Goal: Information Seeking & Learning: Learn about a topic

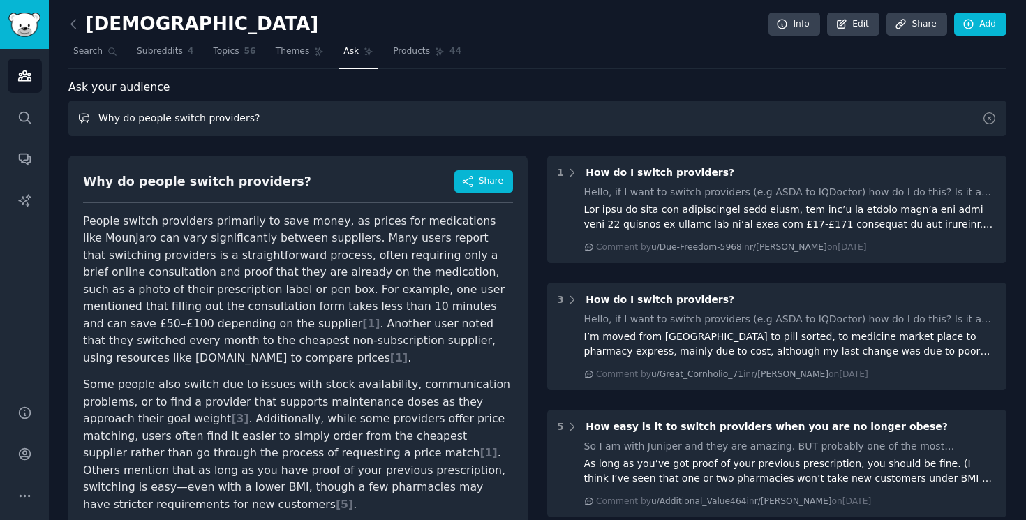
click at [427, 121] on input "Why do people switch providers?" at bounding box center [537, 119] width 938 height 36
type input "What will voy customers do on [DATE]"
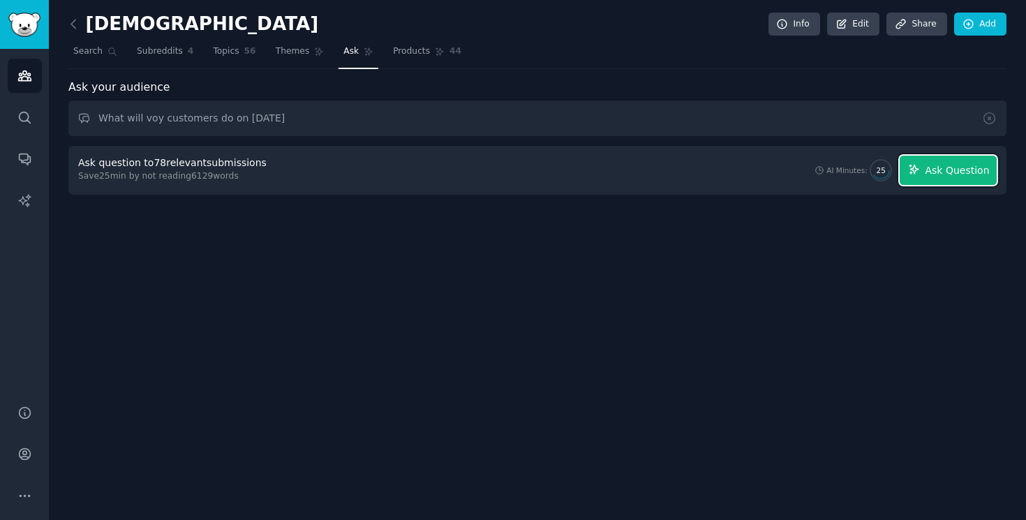
click at [952, 167] on span "Ask Question" at bounding box center [957, 170] width 64 height 15
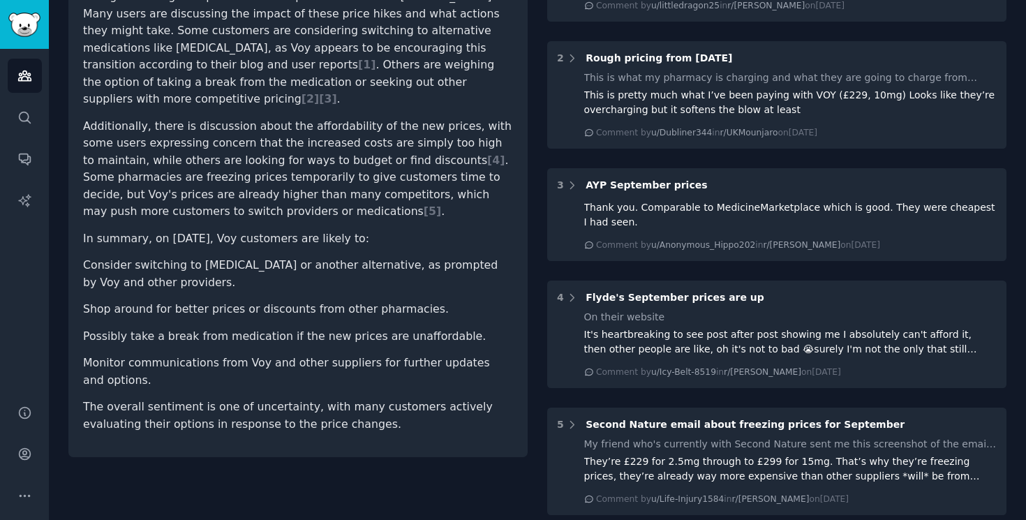
scroll to position [244, 0]
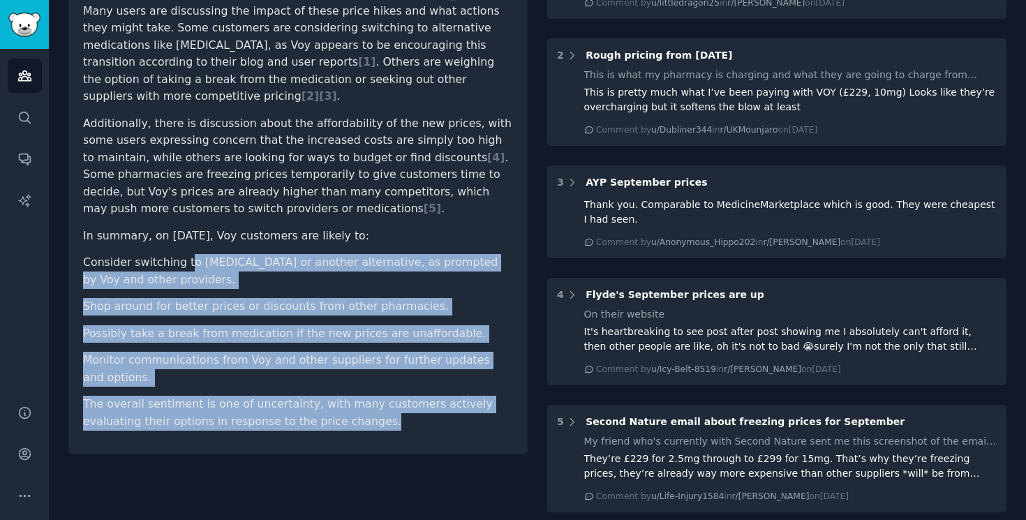
drag, startPoint x: 356, startPoint y: 398, endPoint x: 185, endPoint y: 248, distance: 227.5
click at [185, 248] on article "Based on the Reddit data provided, Voy customers are facing significant changes…" at bounding box center [298, 200] width 430 height 462
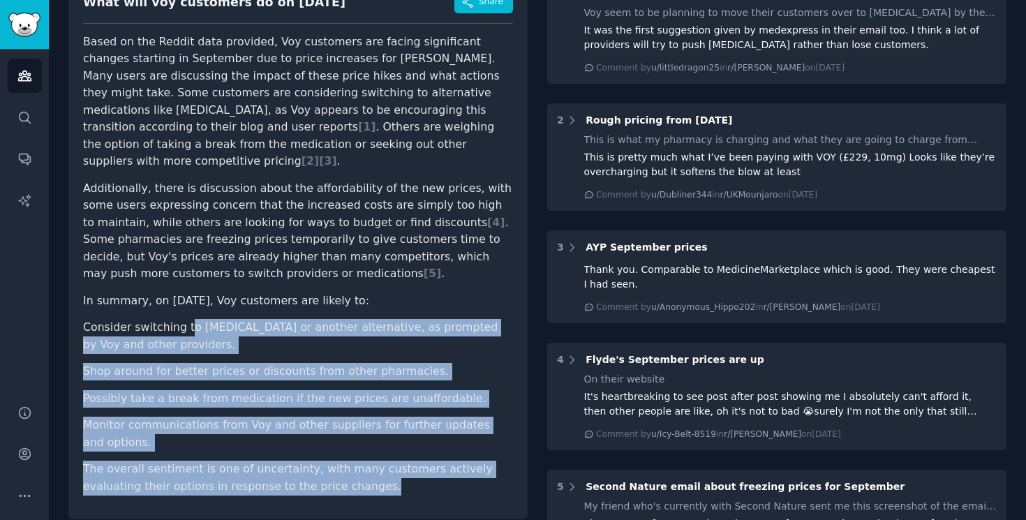
scroll to position [173, 0]
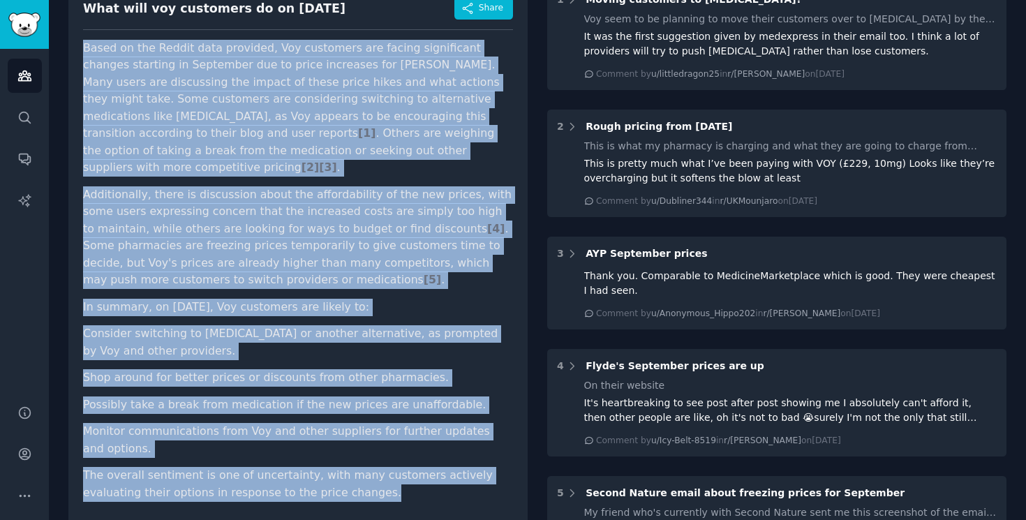
click at [86, 50] on p "Based on the Reddit data provided, Voy customers are facing significant changes…" at bounding box center [298, 108] width 430 height 137
copy article "Based on the Reddit data provided, Voy customers are facing significant changes…"
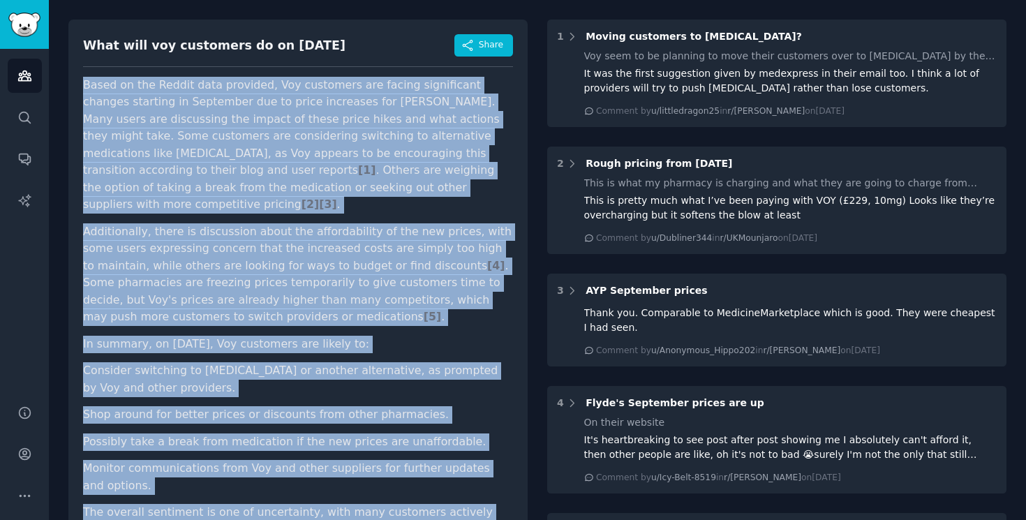
scroll to position [149, 0]
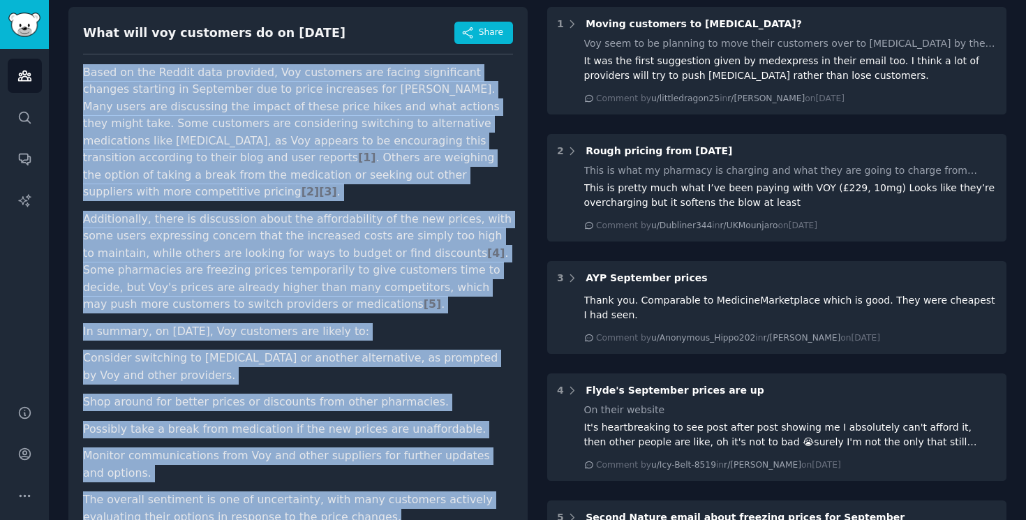
copy article "Based on the Reddit data provided, Voy customers are facing significant changes…"
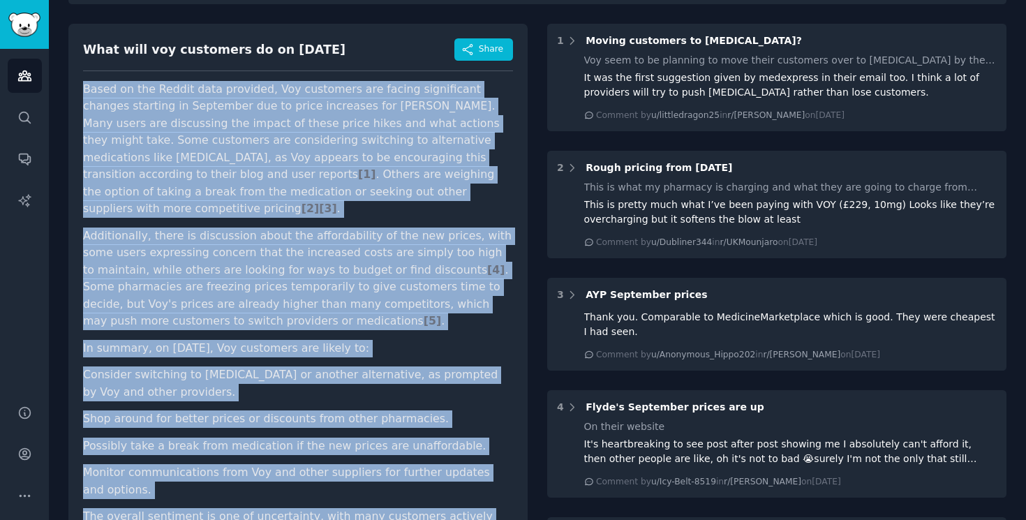
scroll to position [131, 0]
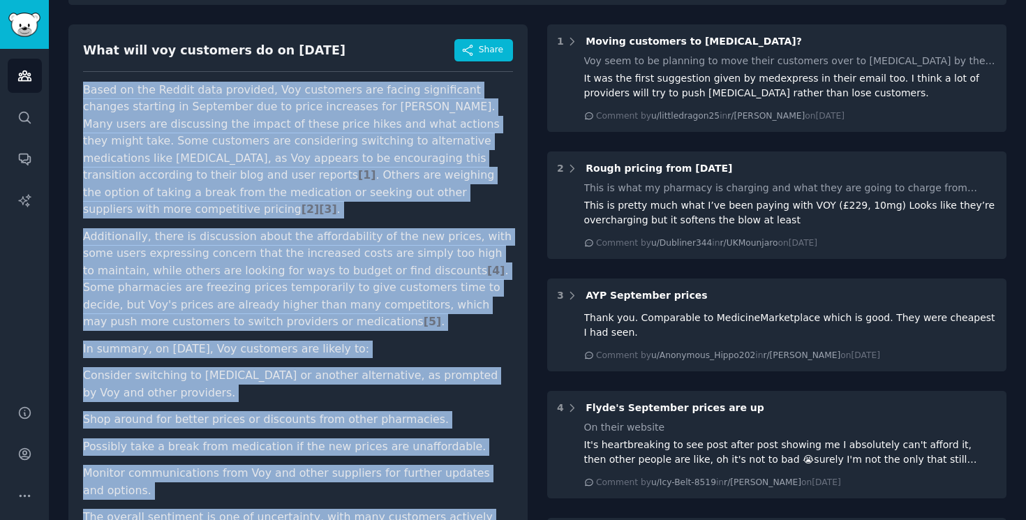
click at [364, 161] on p "Based on the Reddit data provided, Voy customers are facing significant changes…" at bounding box center [298, 150] width 430 height 137
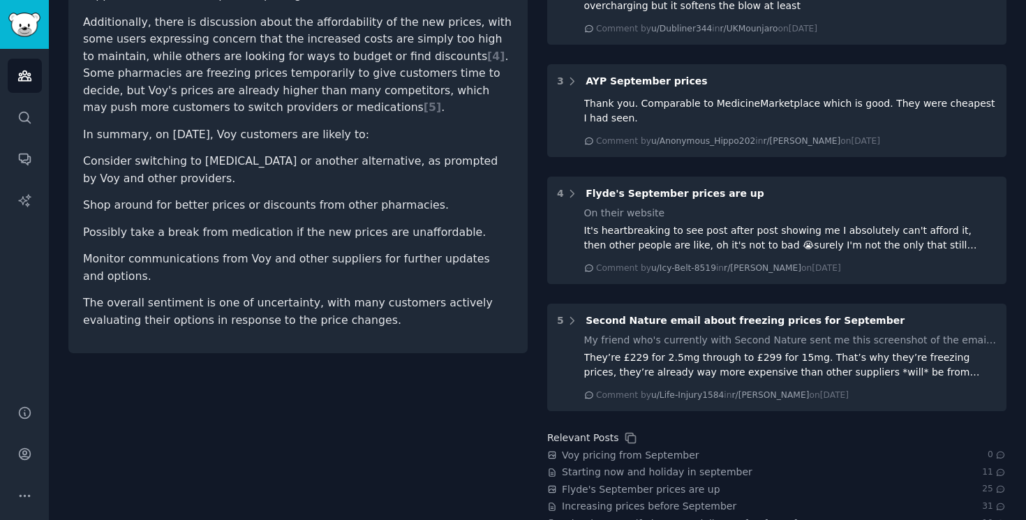
scroll to position [347, 0]
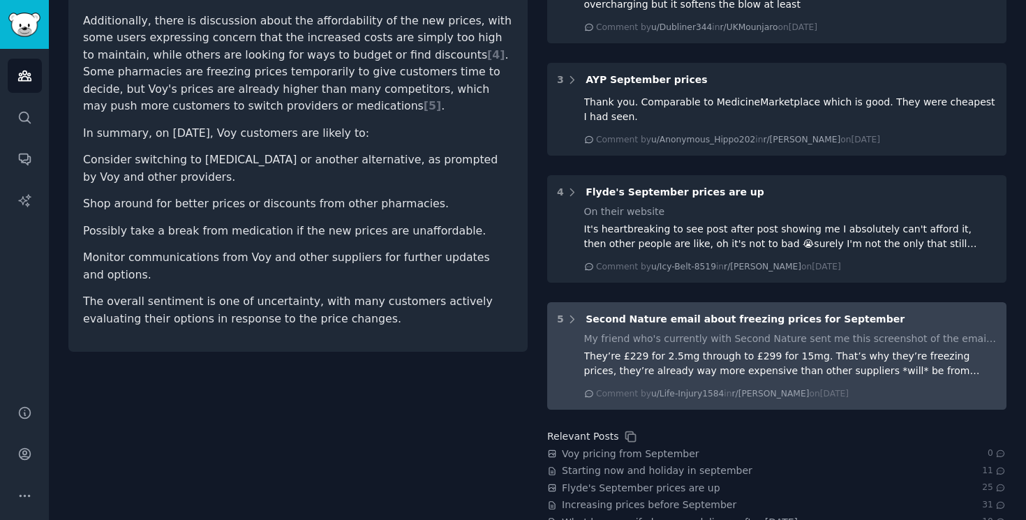
click at [744, 356] on div "They’re £229 for 2.5mg through to £299 for 15mg. That’s why they’re freezing pr…" at bounding box center [790, 363] width 413 height 29
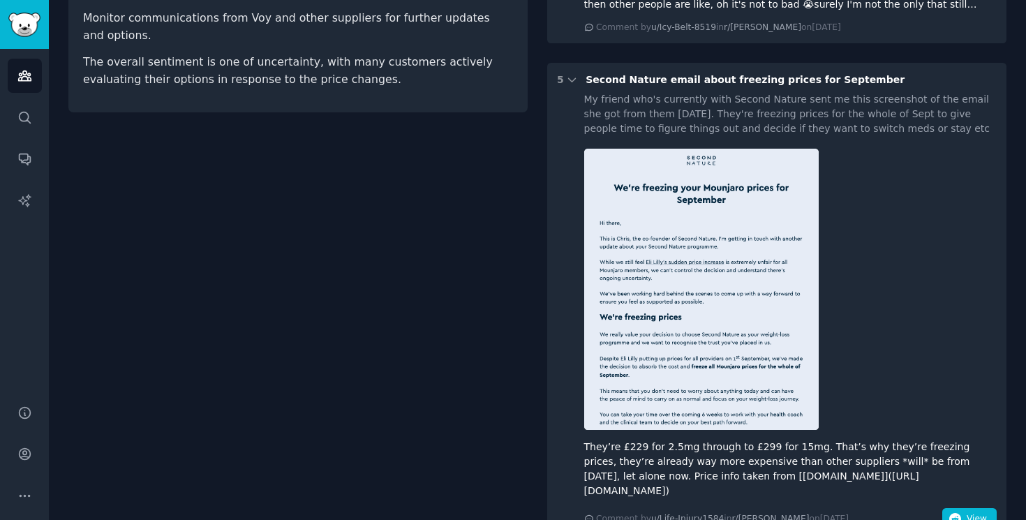
scroll to position [701, 0]
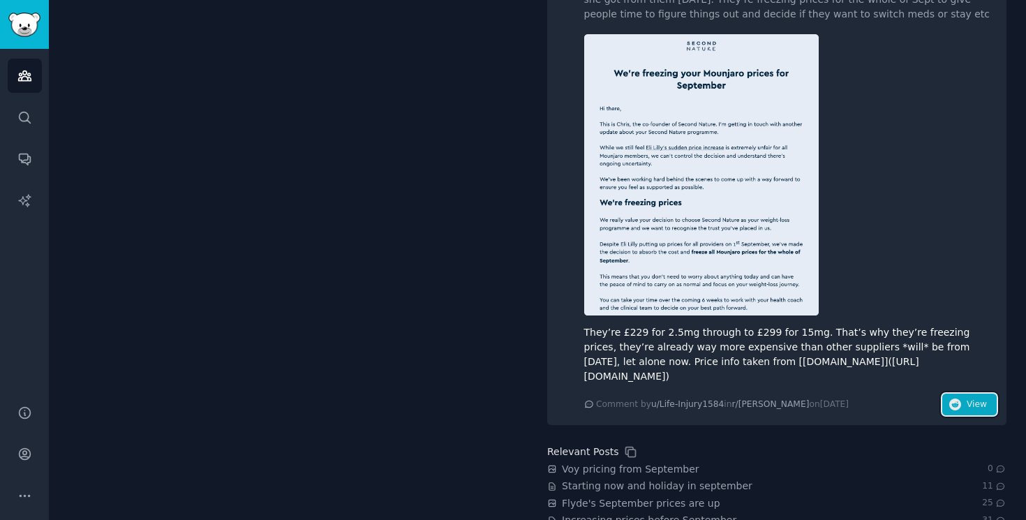
click at [960, 394] on button "View" at bounding box center [969, 405] width 54 height 22
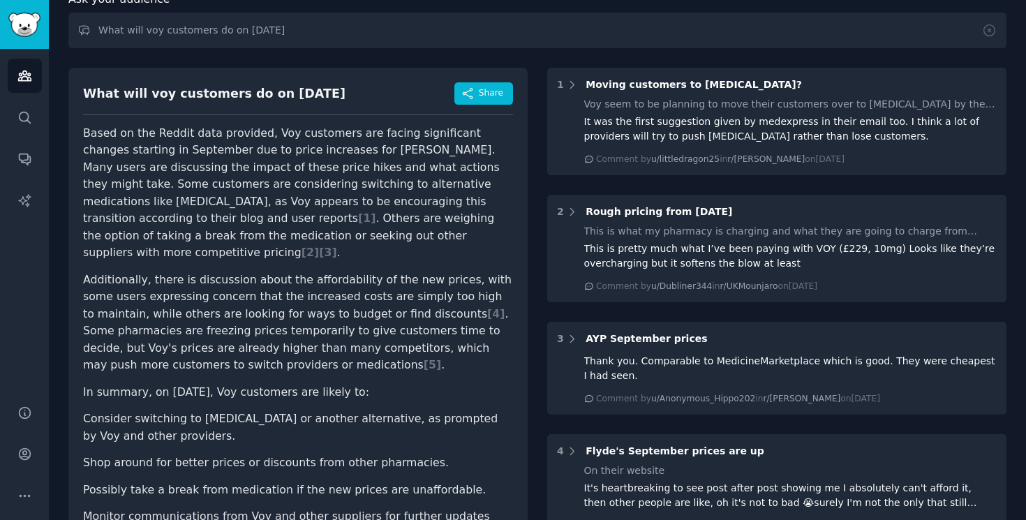
scroll to position [0, 0]
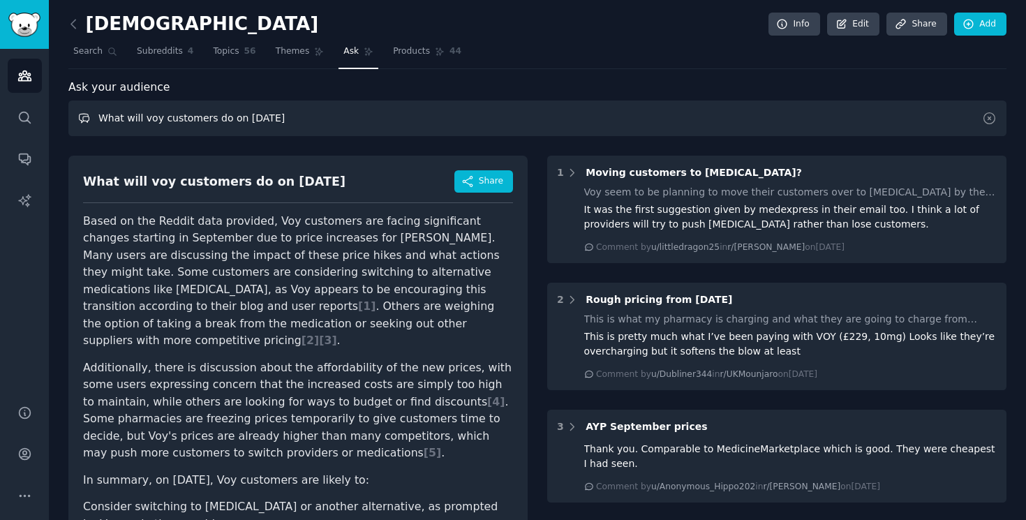
drag, startPoint x: 324, startPoint y: 119, endPoint x: 226, endPoint y: 119, distance: 97.7
click at [226, 119] on input "What will voy customers do on [DATE]" at bounding box center [537, 119] width 938 height 36
type input "What will voy customers do in September?"
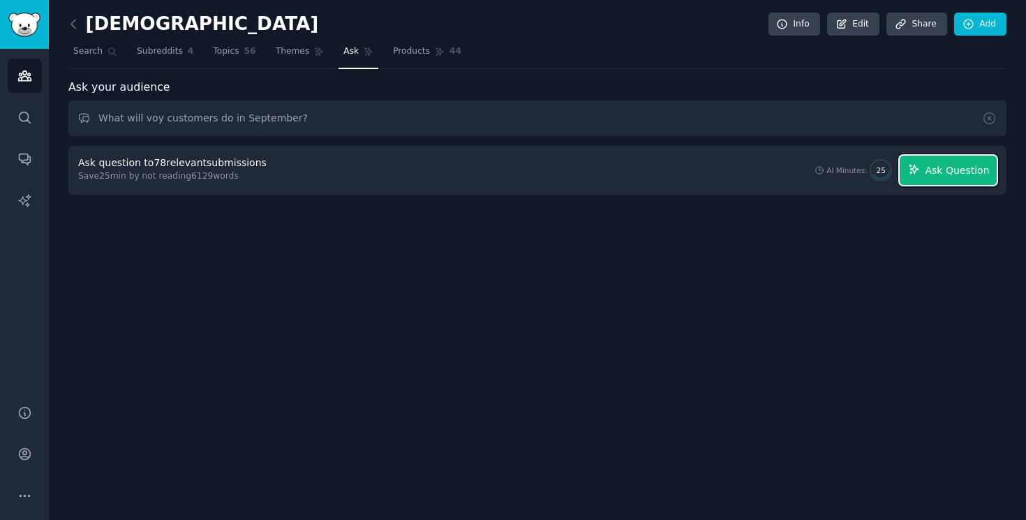
click at [956, 166] on span "Ask Question" at bounding box center [957, 170] width 64 height 15
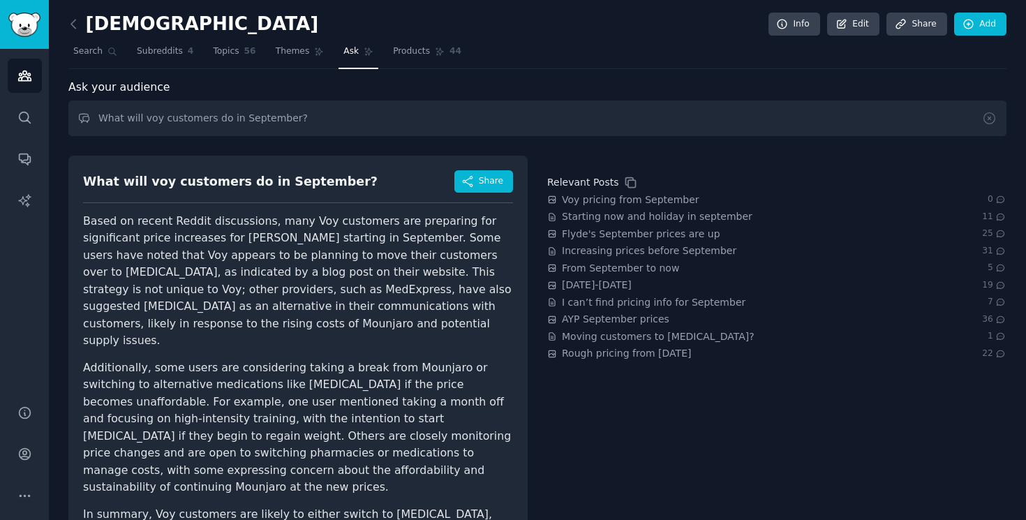
click at [220, 192] on div "What will voy customers do in September? Share" at bounding box center [298, 186] width 430 height 33
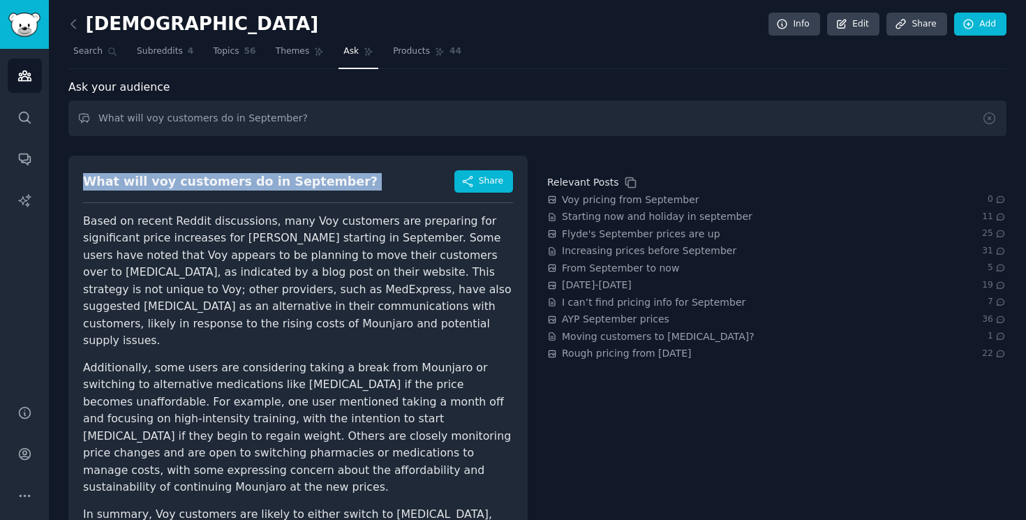
click at [220, 192] on div "What will voy customers do in September? Share" at bounding box center [298, 186] width 430 height 33
copy div "What will voy customers do in September?"
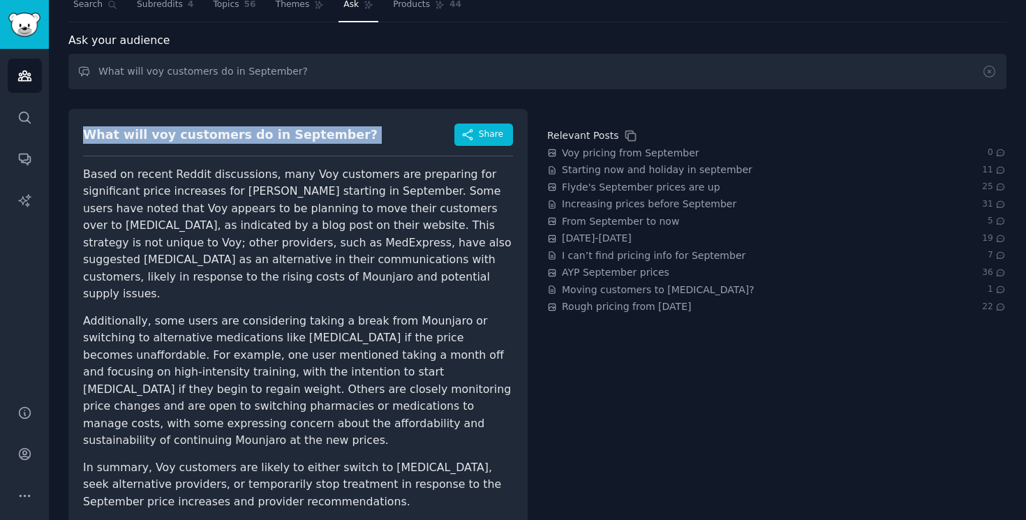
copy div "What will voy customers do in September?"
click at [494, 135] on span "Share" at bounding box center [491, 134] width 24 height 13
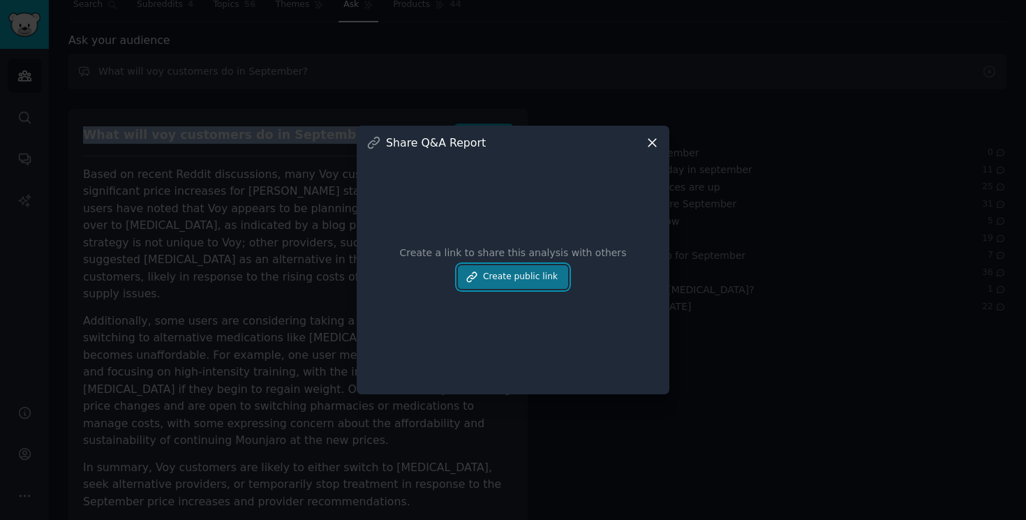
click at [518, 284] on button "Create public link" at bounding box center [513, 277] width 110 height 24
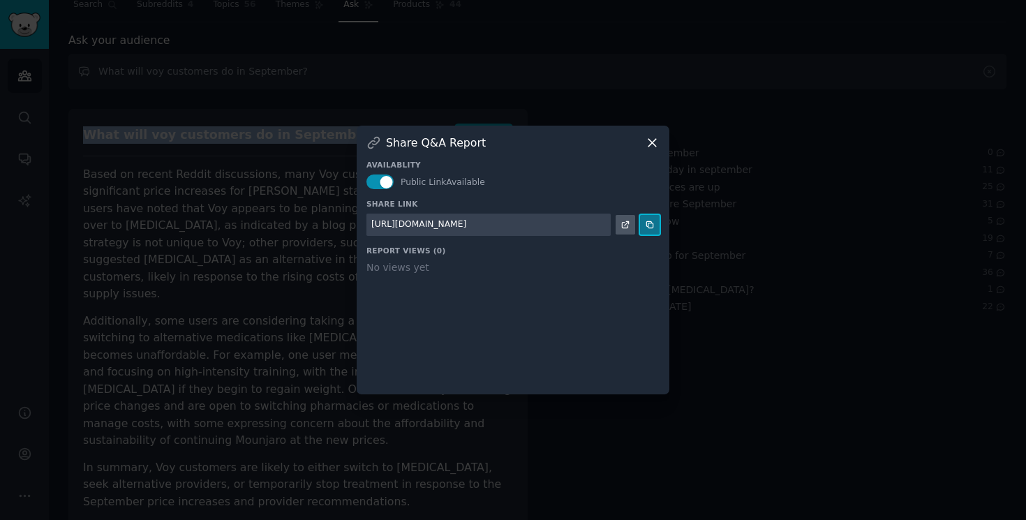
click at [652, 223] on icon at bounding box center [650, 225] width 10 height 10
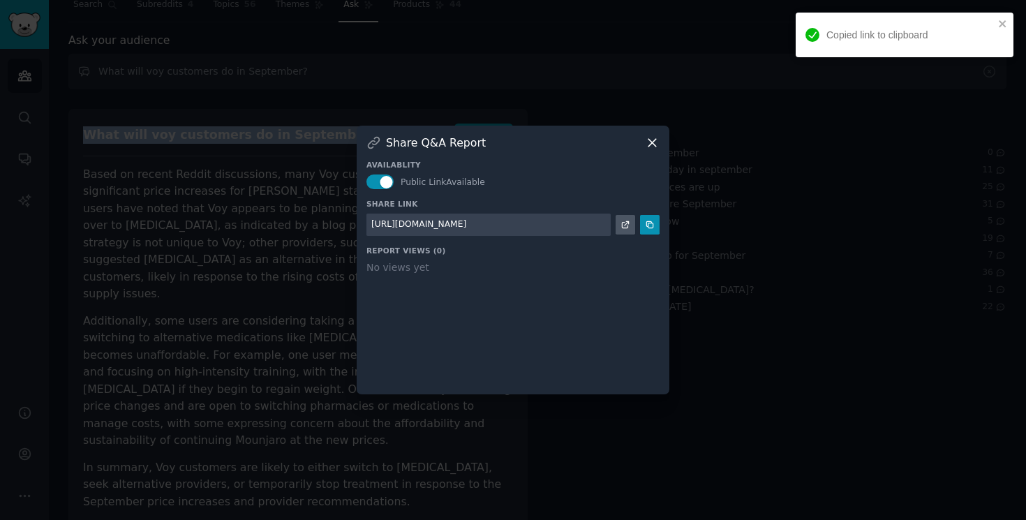
click at [205, 301] on div at bounding box center [513, 260] width 1026 height 520
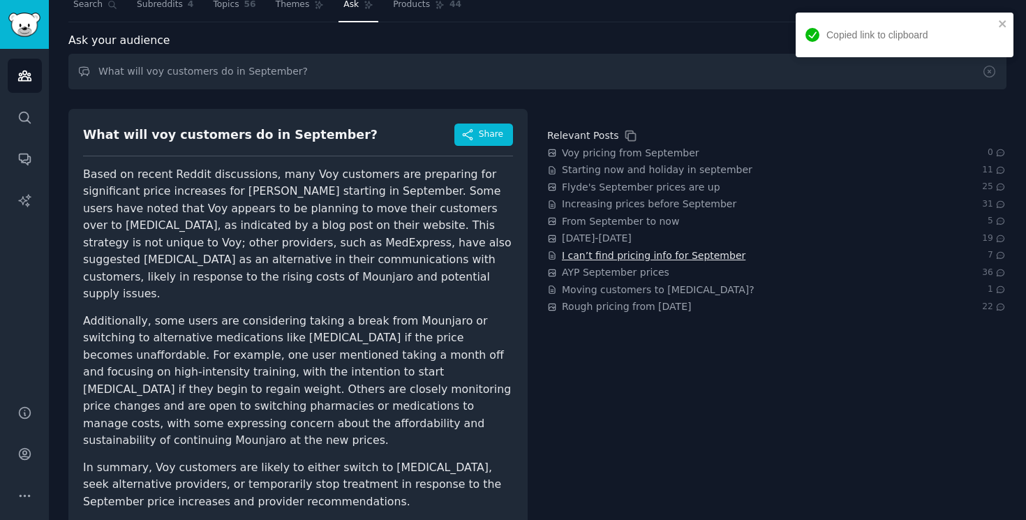
click at [656, 255] on span "I can’t find pricing info for September" at bounding box center [654, 256] width 184 height 15
click at [609, 149] on span "Voy pricing from September" at bounding box center [631, 153] width 138 height 15
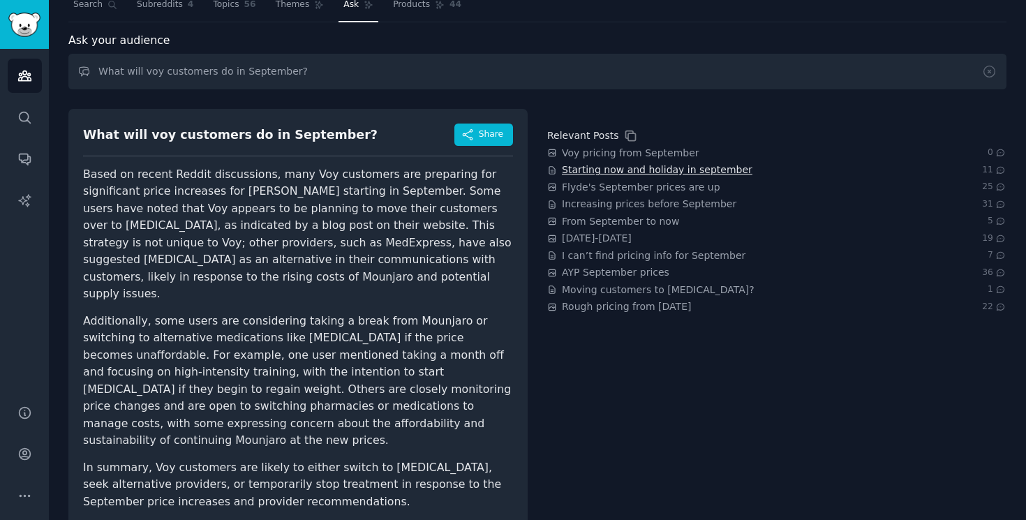
click at [632, 170] on span "Starting now and holiday in september" at bounding box center [657, 170] width 191 height 15
click at [624, 207] on span "Increasing prices before September" at bounding box center [649, 204] width 175 height 15
click at [616, 256] on span "I can’t find pricing info for September" at bounding box center [654, 256] width 184 height 15
